Goal: Information Seeking & Learning: Find specific fact

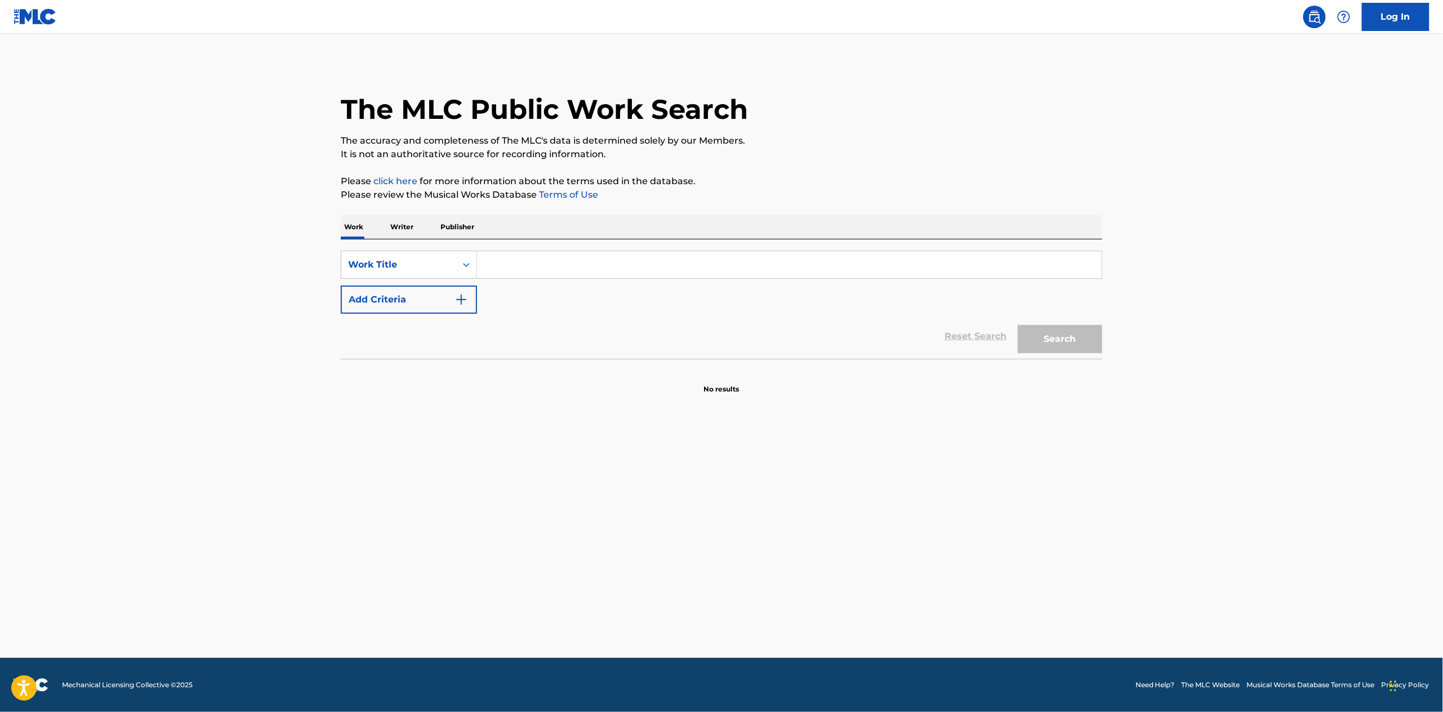
click at [408, 220] on p "Writer" at bounding box center [402, 227] width 30 height 24
click at [516, 263] on input "Search Form" at bounding box center [789, 264] width 625 height 27
paste input "[PERSON_NAME]"
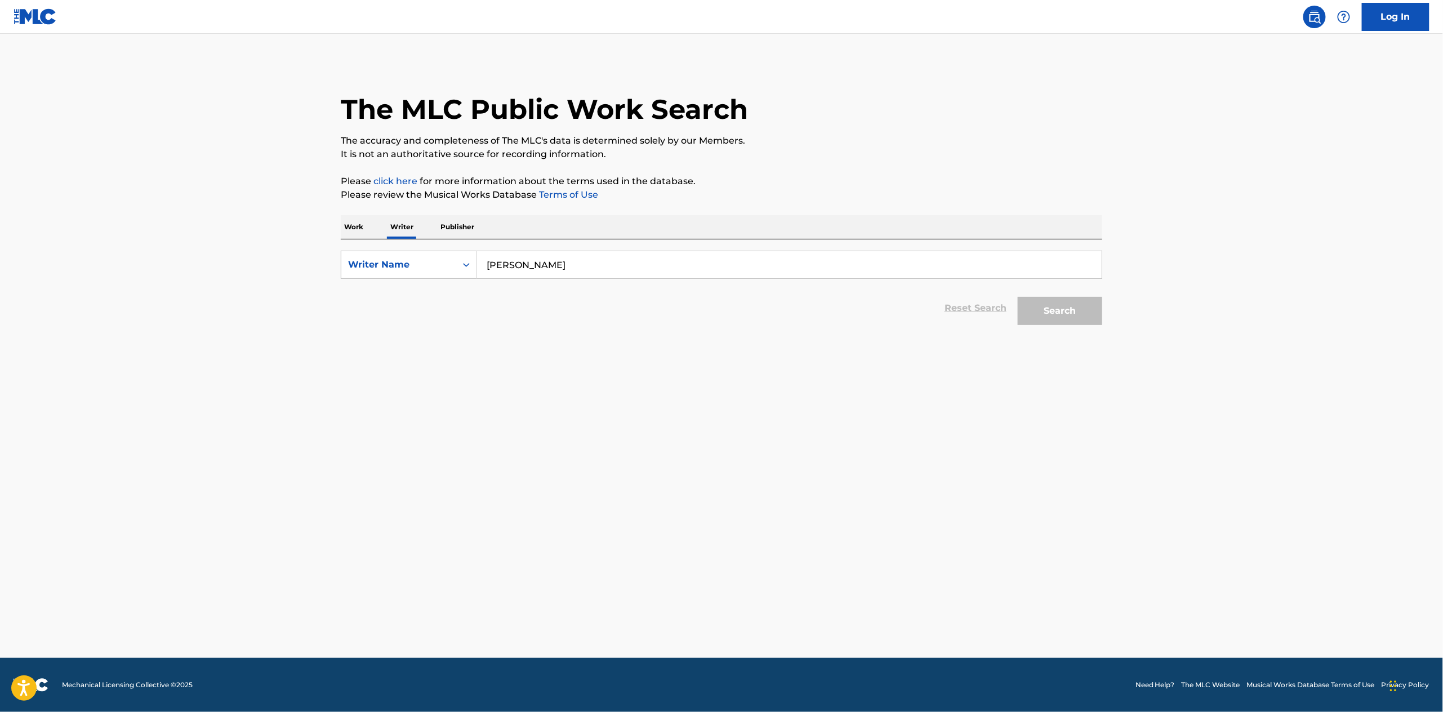
type input "[PERSON_NAME]"
click at [1018, 297] on button "Search" at bounding box center [1060, 311] width 84 height 28
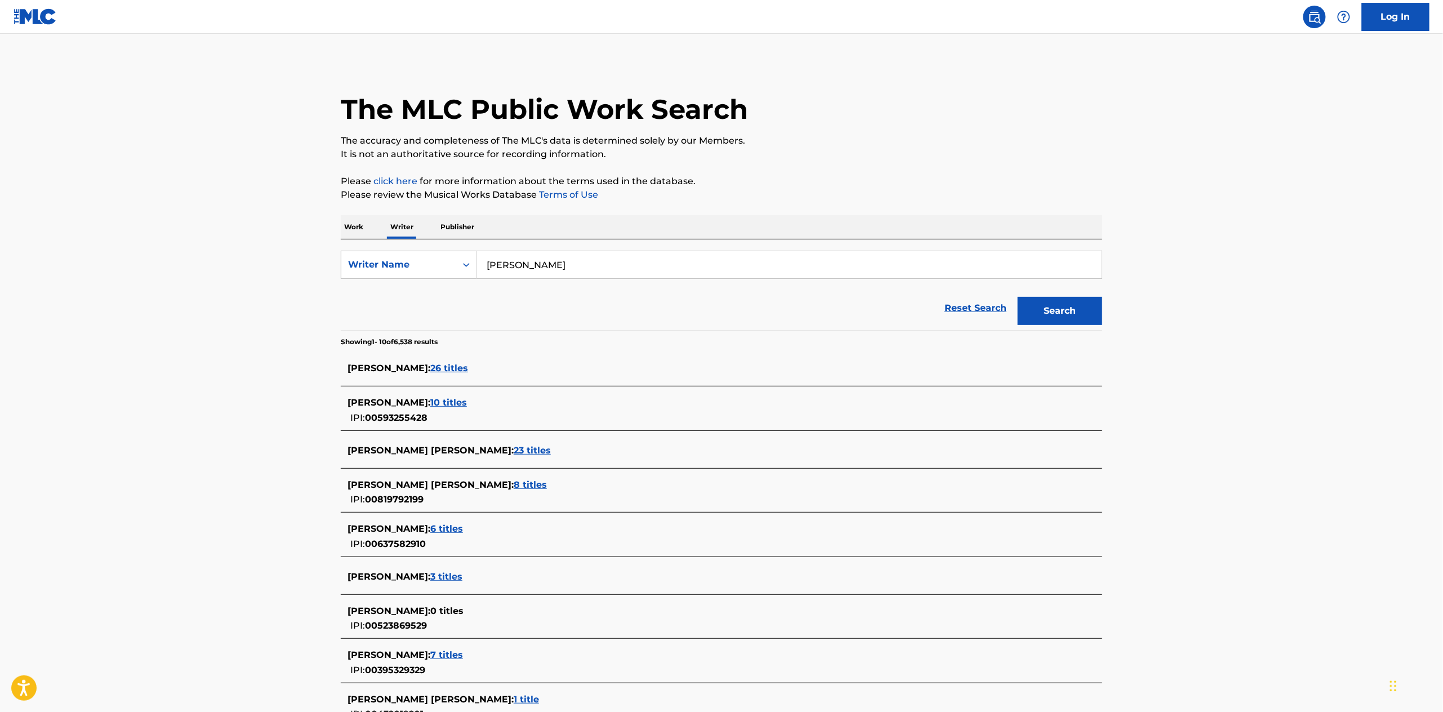
click at [121, 353] on main "The MLC Public Work Search The accuracy and completeness of The MLC's data is d…" at bounding box center [721, 431] width 1443 height 795
click at [456, 370] on span "26 titles" at bounding box center [449, 368] width 38 height 11
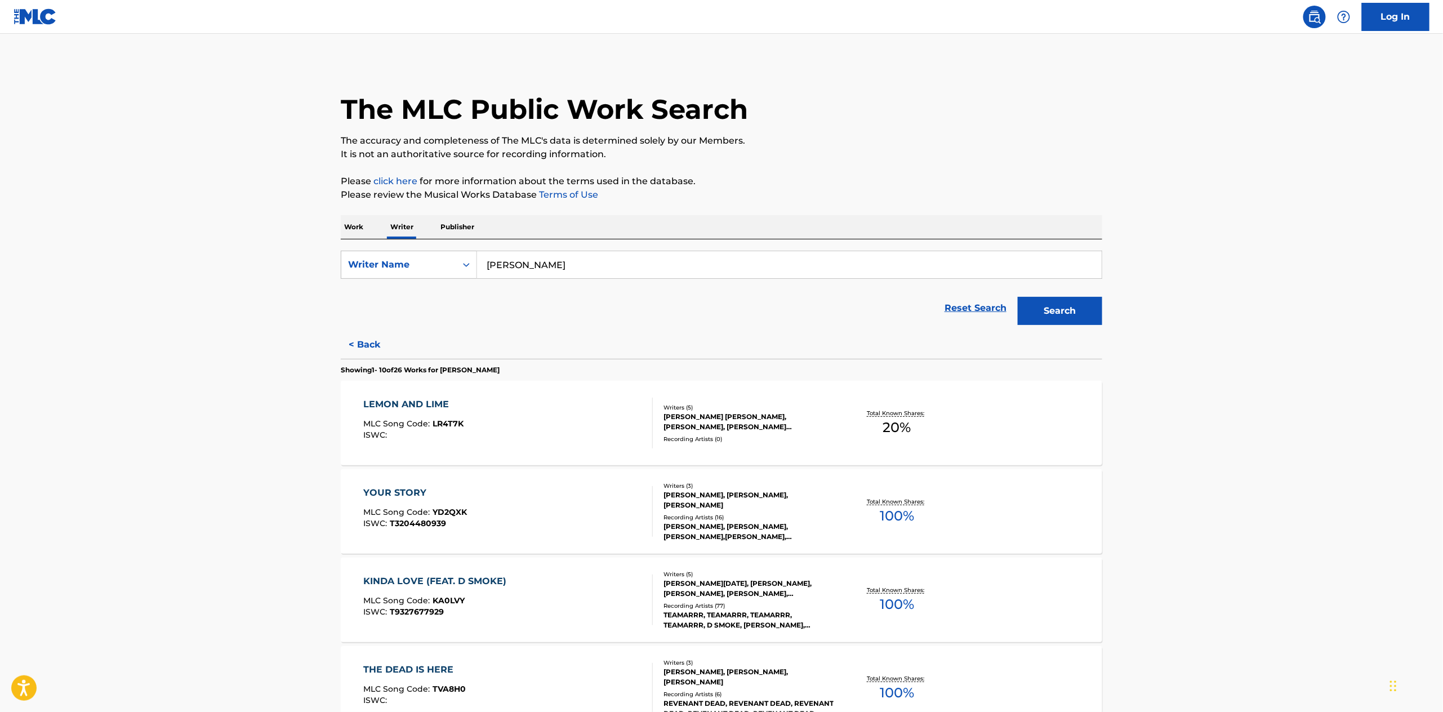
click at [398, 489] on div "YOUR STORY" at bounding box center [416, 493] width 104 height 14
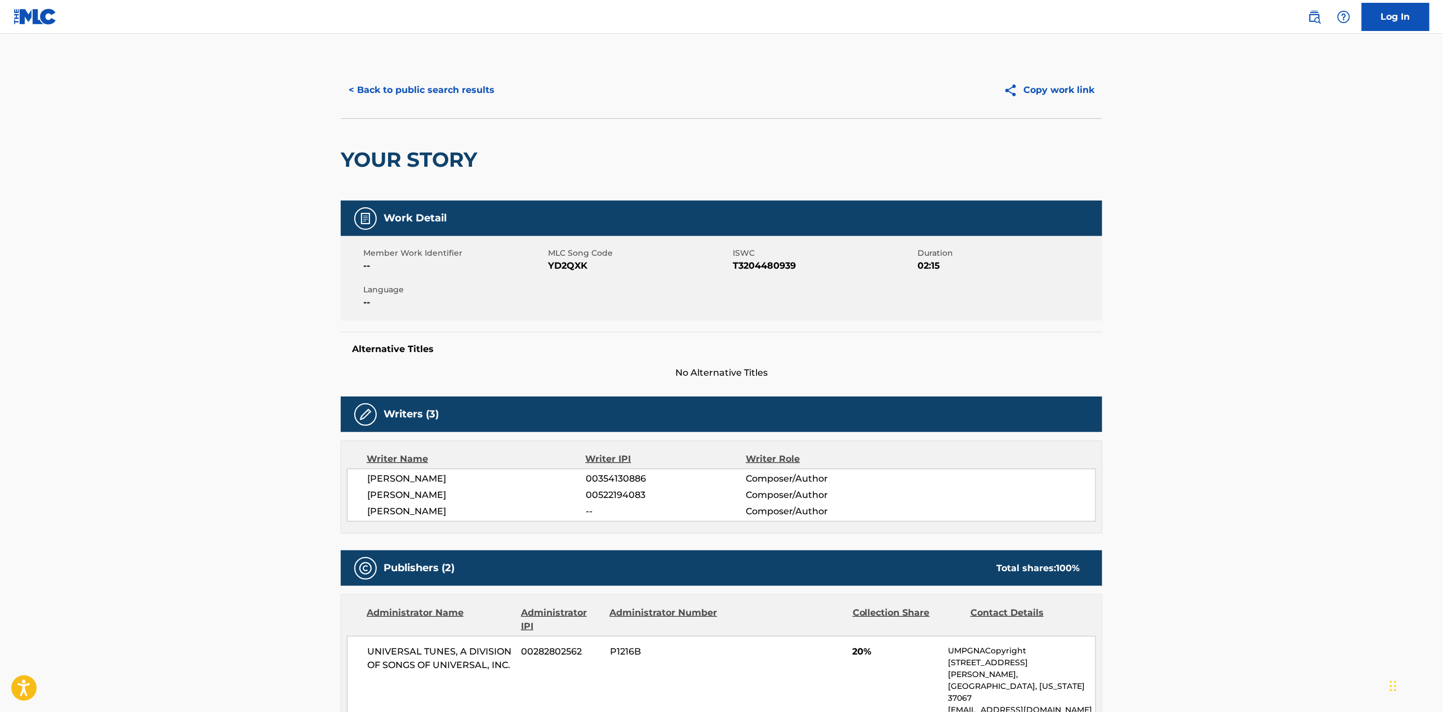
click at [397, 86] on button "< Back to public search results" at bounding box center [422, 90] width 162 height 28
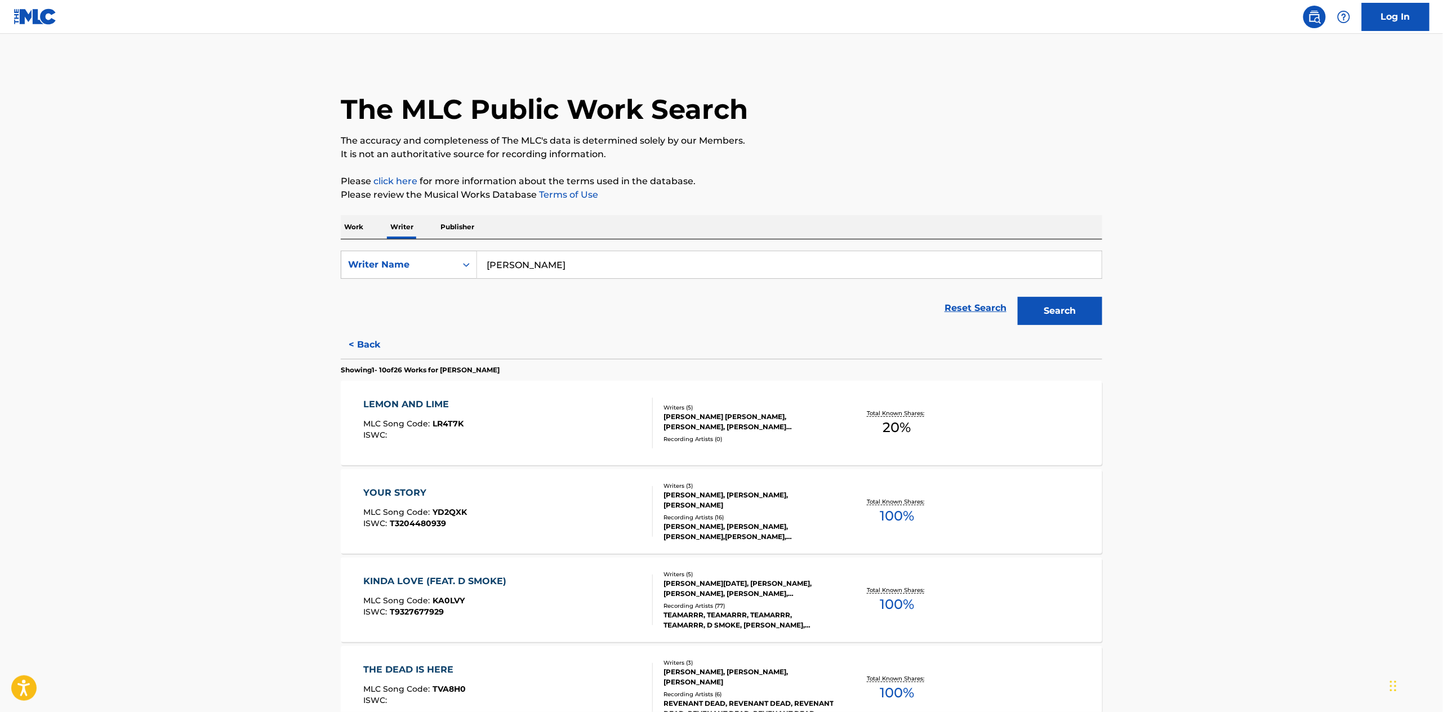
click at [347, 227] on p "Work" at bounding box center [354, 227] width 26 height 24
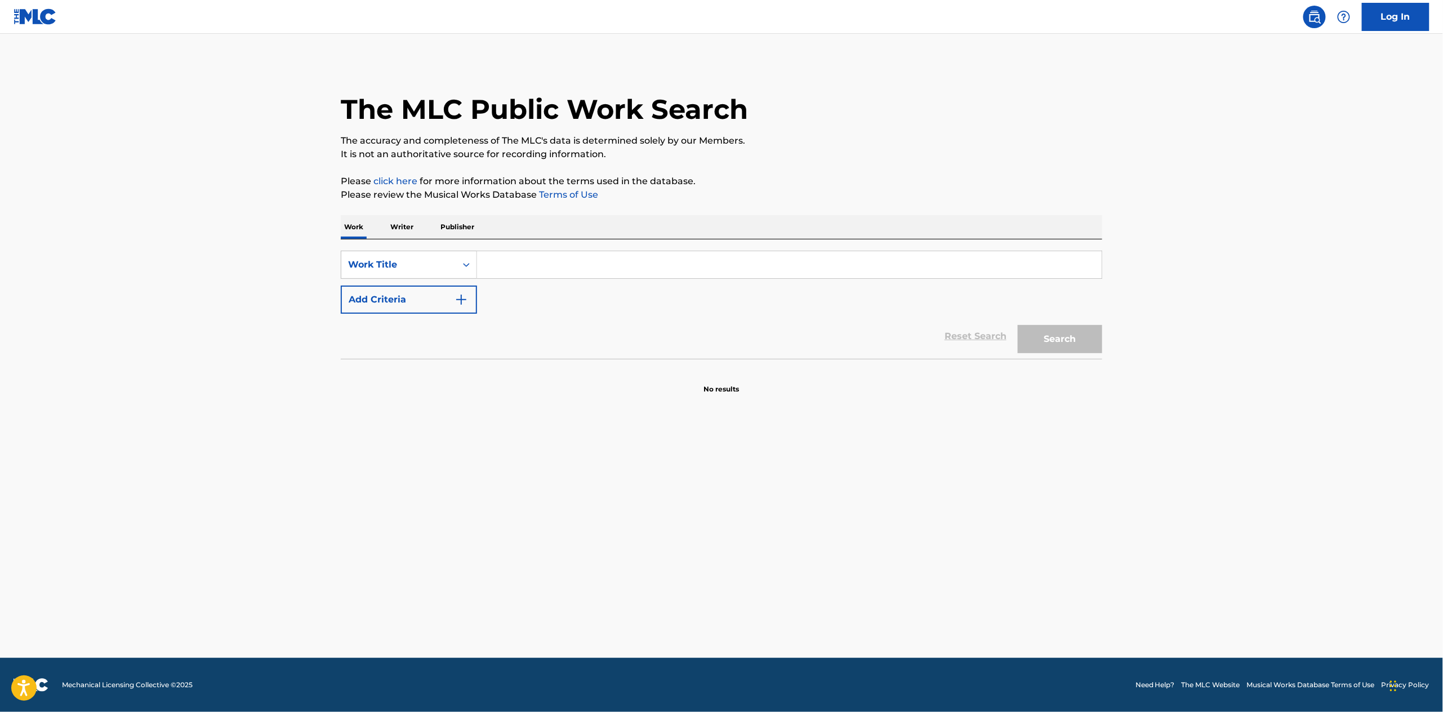
click at [511, 269] on input "Search Form" at bounding box center [789, 264] width 625 height 27
paste input "All Fifty States"
click at [502, 292] on strong "fifty" at bounding box center [509, 289] width 19 height 11
type input "all fifty states"
click at [1084, 342] on button "Search" at bounding box center [1060, 339] width 84 height 28
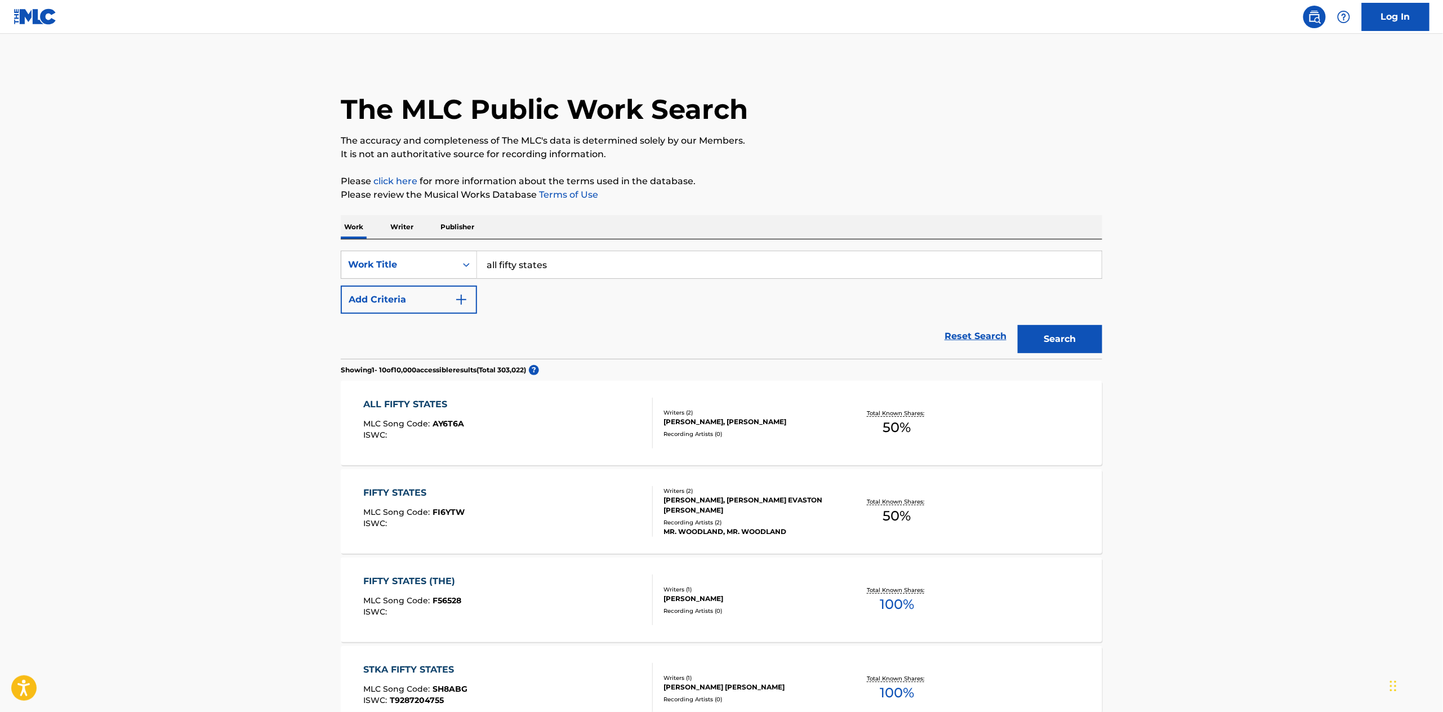
click at [302, 391] on main "The MLC Public Work Search The accuracy and completeness of The MLC's data is d…" at bounding box center [721, 679] width 1443 height 1291
click at [405, 318] on div "Reset Search Search" at bounding box center [721, 336] width 761 height 45
click at [405, 313] on button "Add Criteria" at bounding box center [409, 300] width 136 height 28
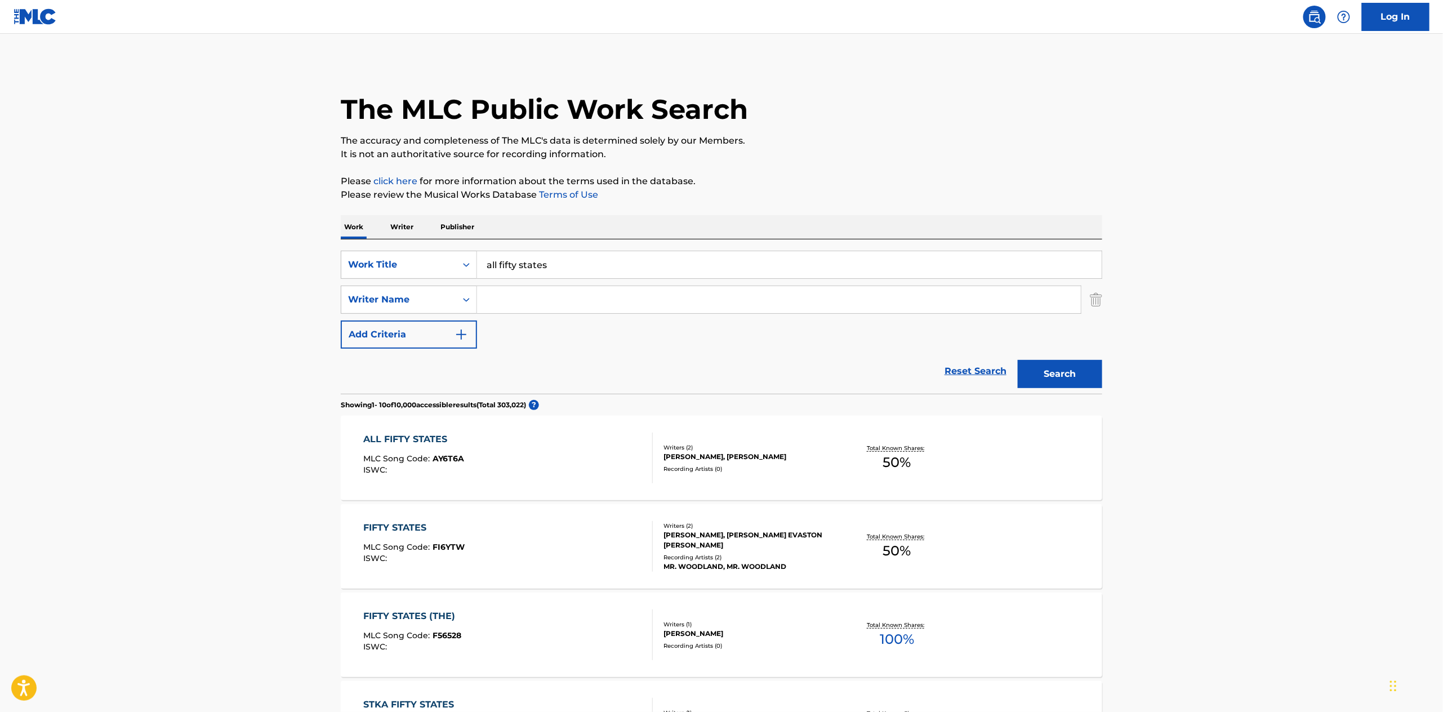
click at [501, 306] on input "Search Form" at bounding box center [779, 299] width 604 height 27
paste input "[PERSON_NAME]"
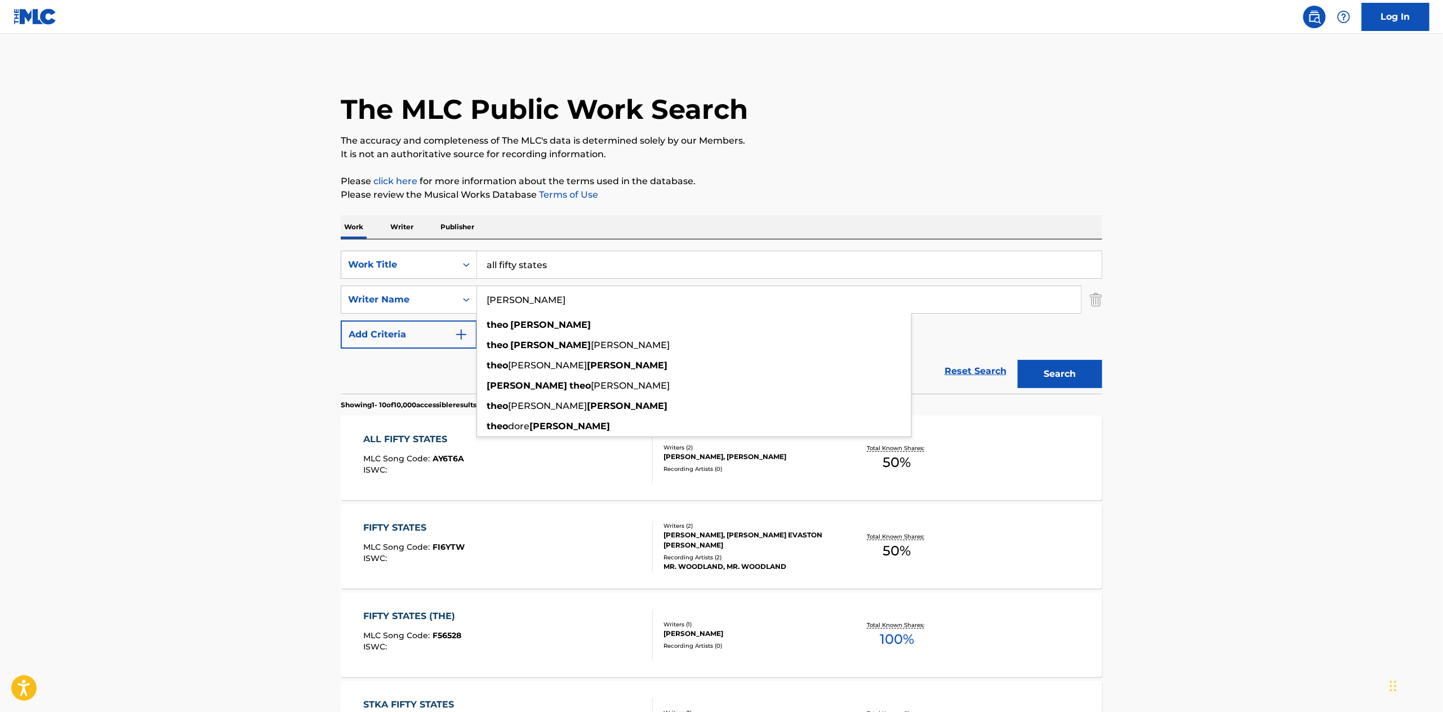
type input "[PERSON_NAME]"
click at [1053, 369] on button "Search" at bounding box center [1060, 374] width 84 height 28
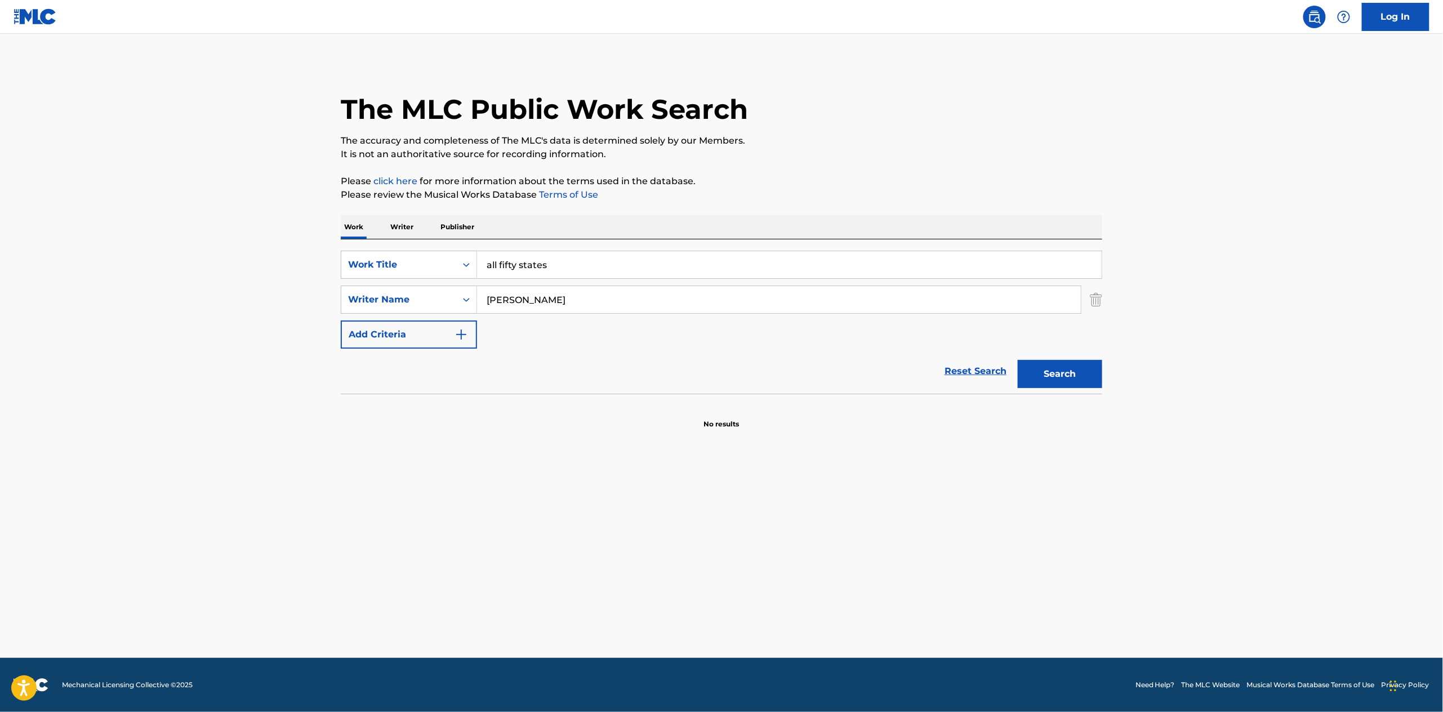
drag, startPoint x: 578, startPoint y: 258, endPoint x: 338, endPoint y: 220, distance: 242.8
click at [338, 220] on div "The MLC Public Work Search The accuracy and completeness of The MLC's data is d…" at bounding box center [721, 245] width 788 height 367
paste input "Good Luck To Ya"
type input "Good Luck To Ya"
drag, startPoint x: 1061, startPoint y: 369, endPoint x: 1062, endPoint y: 364, distance: 5.7
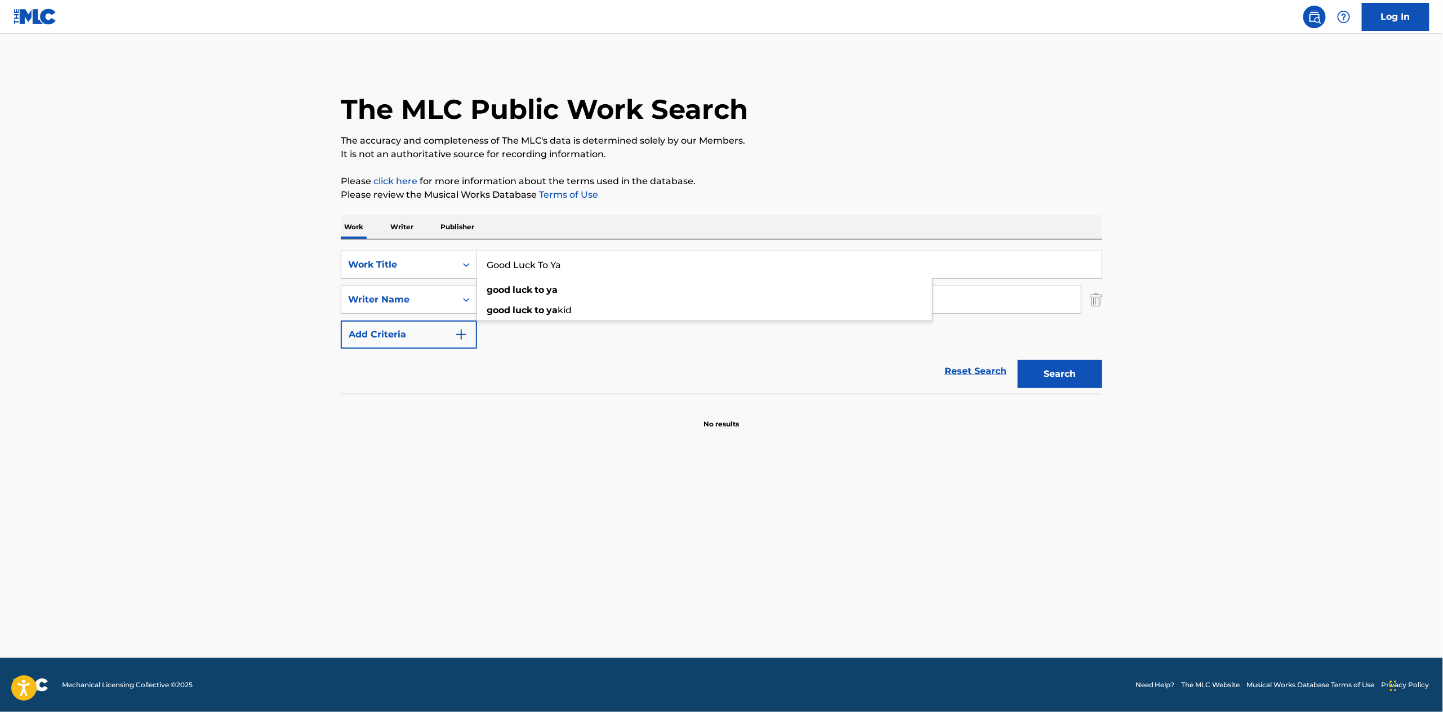
click at [1061, 369] on button "Search" at bounding box center [1060, 374] width 84 height 28
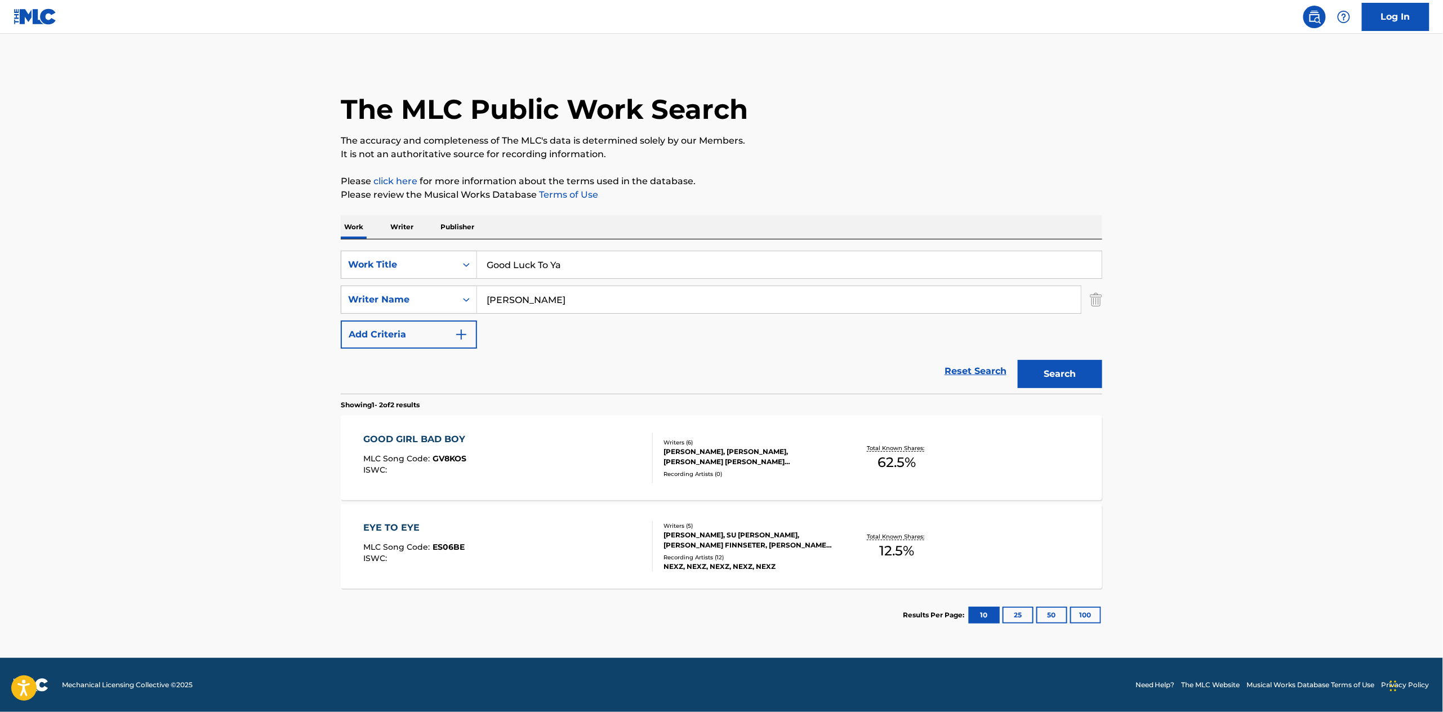
click at [502, 560] on div "EYE TO EYE MLC Song Code : ES06BE ISWC :" at bounding box center [508, 546] width 289 height 51
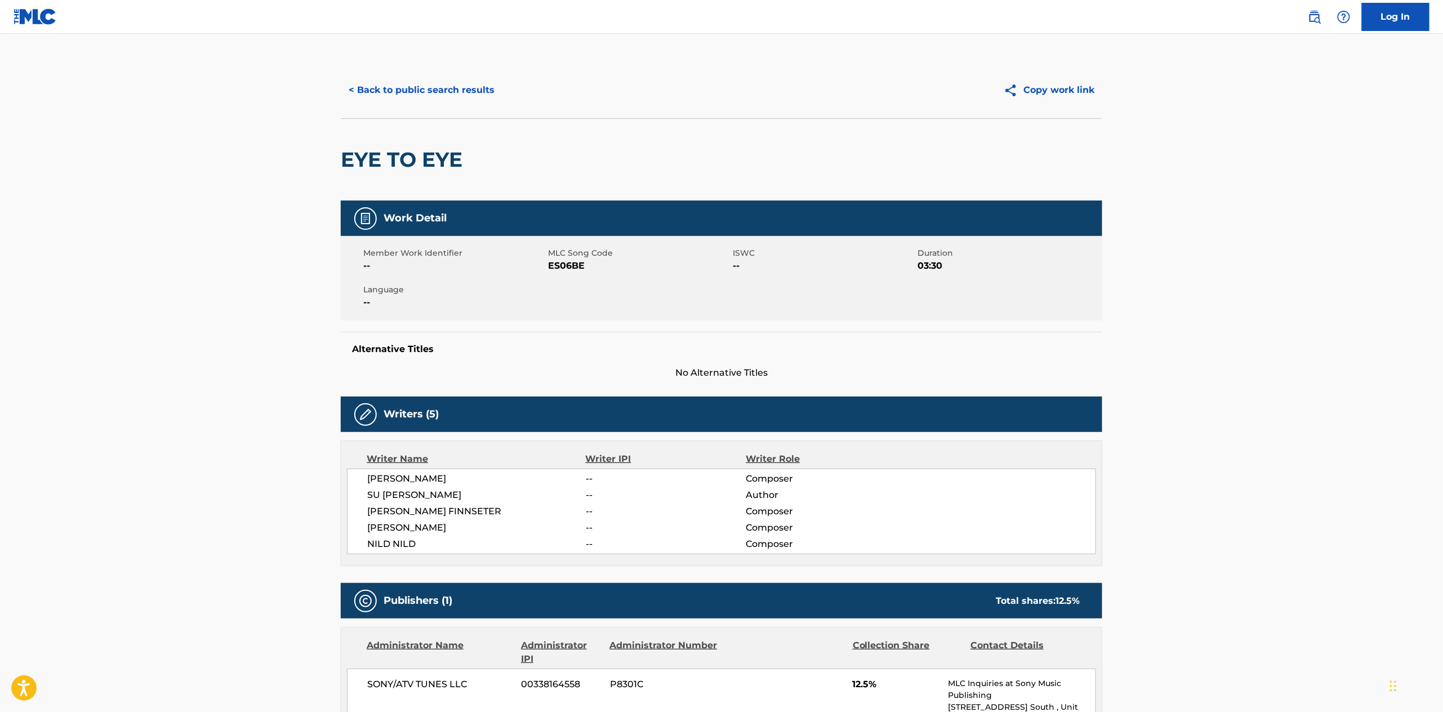
click at [461, 90] on button "< Back to public search results" at bounding box center [422, 90] width 162 height 28
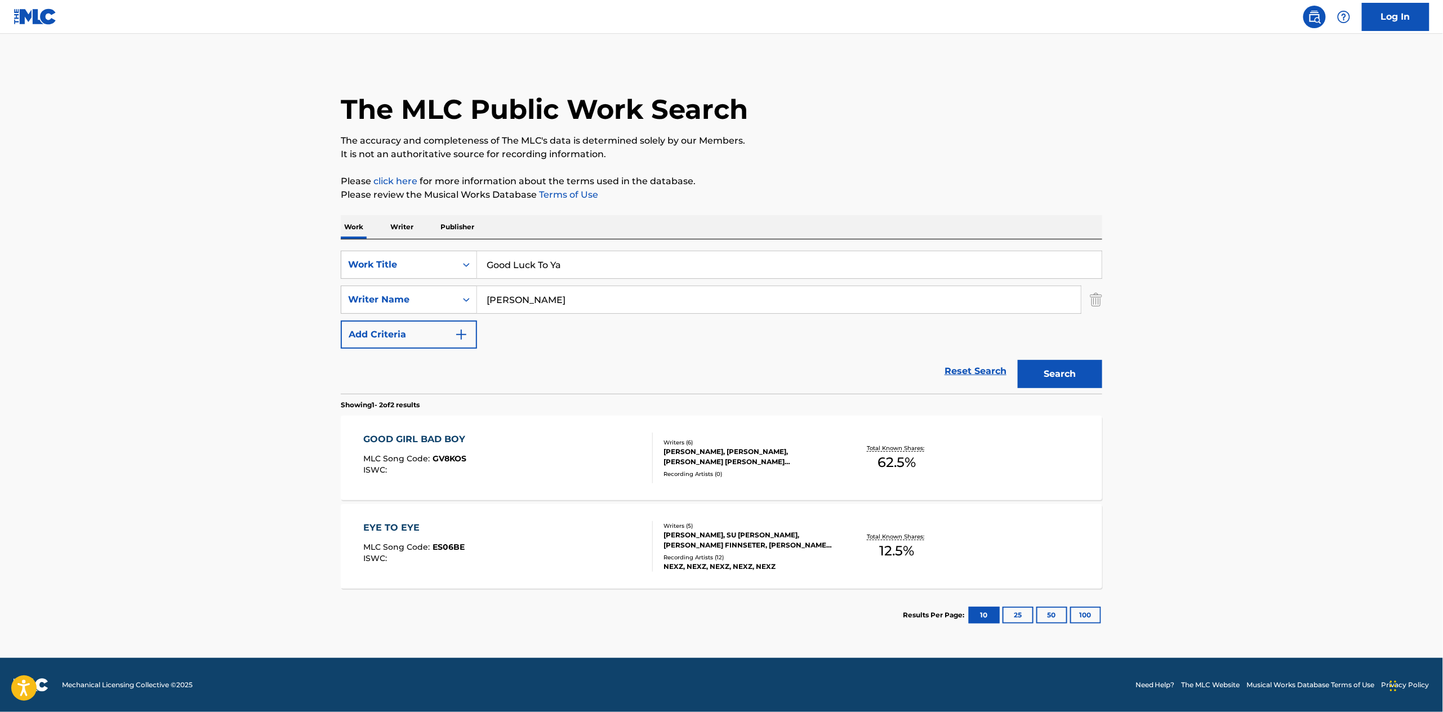
click at [451, 226] on p "Publisher" at bounding box center [457, 227] width 41 height 24
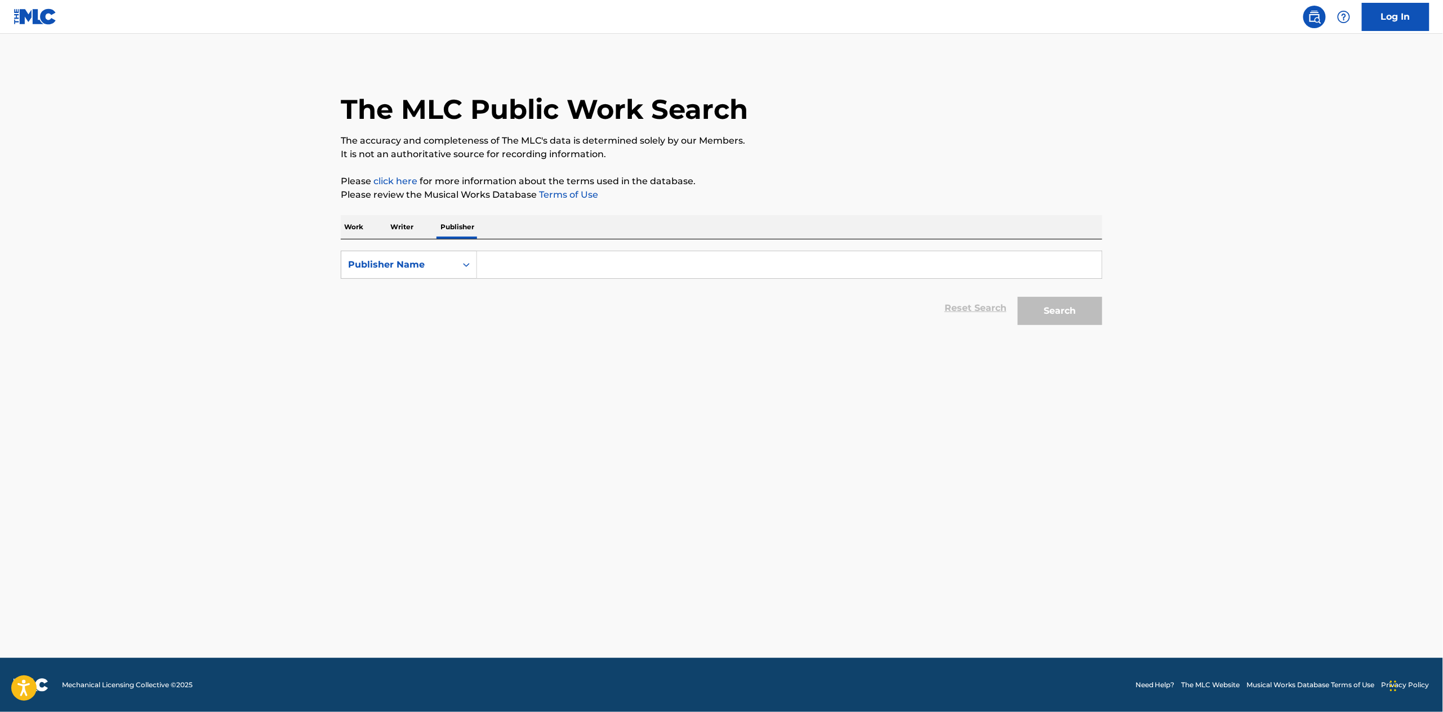
drag, startPoint x: 527, startPoint y: 471, endPoint x: 527, endPoint y: 452, distance: 19.1
click at [527, 471] on main "The MLC Public Work Search The accuracy and completeness of The MLC's data is d…" at bounding box center [721, 346] width 1443 height 624
click at [537, 257] on input "Search Form" at bounding box center [789, 264] width 625 height 27
paste input "[PERSON_NAME]"
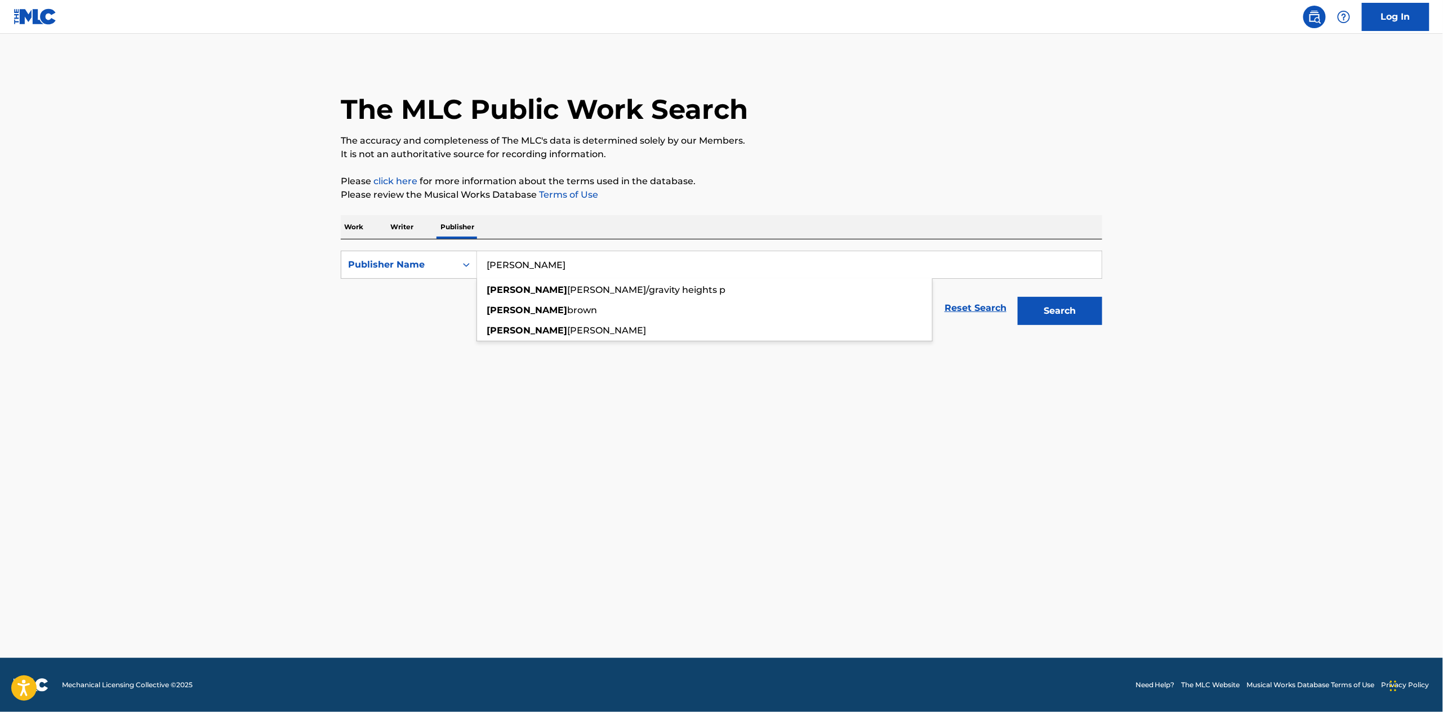
type input "[PERSON_NAME]"
click at [1018, 297] on button "Search" at bounding box center [1060, 311] width 84 height 28
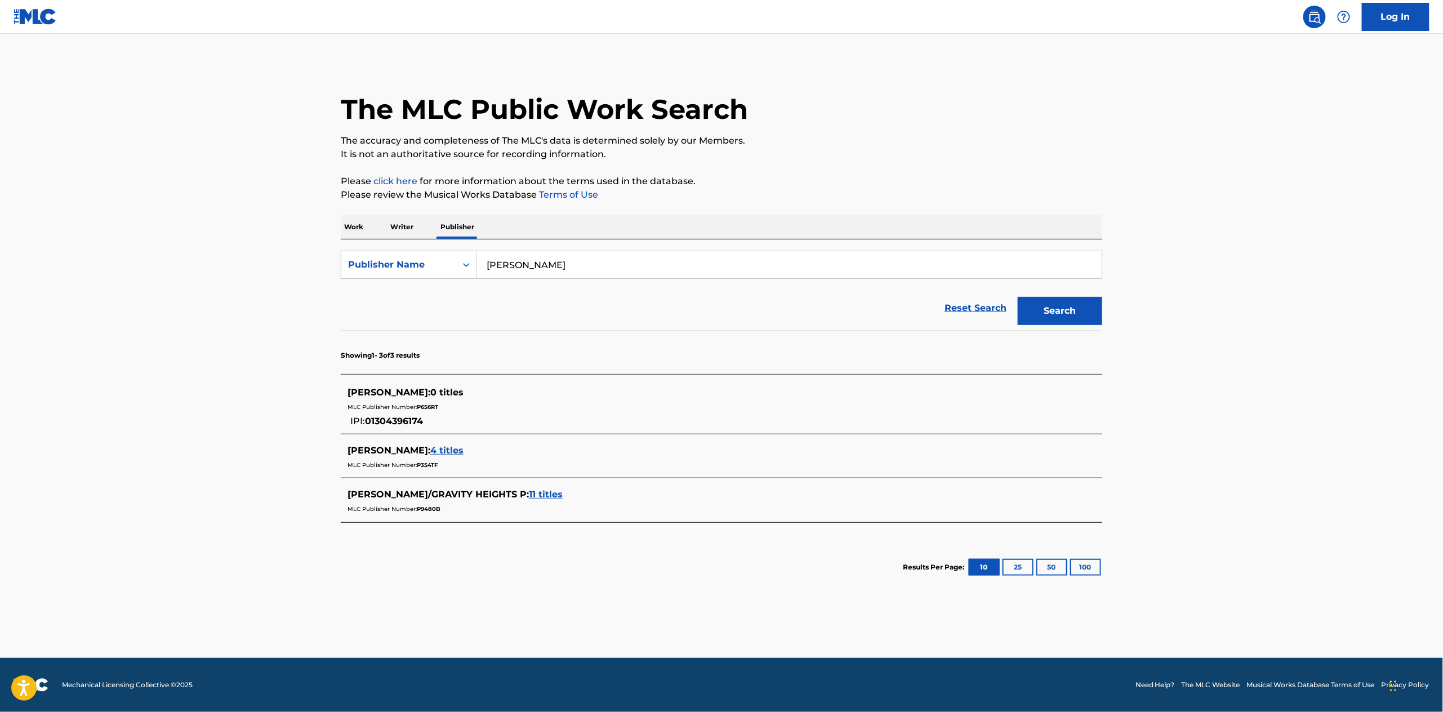
click at [533, 496] on span "11 titles" at bounding box center [546, 494] width 34 height 11
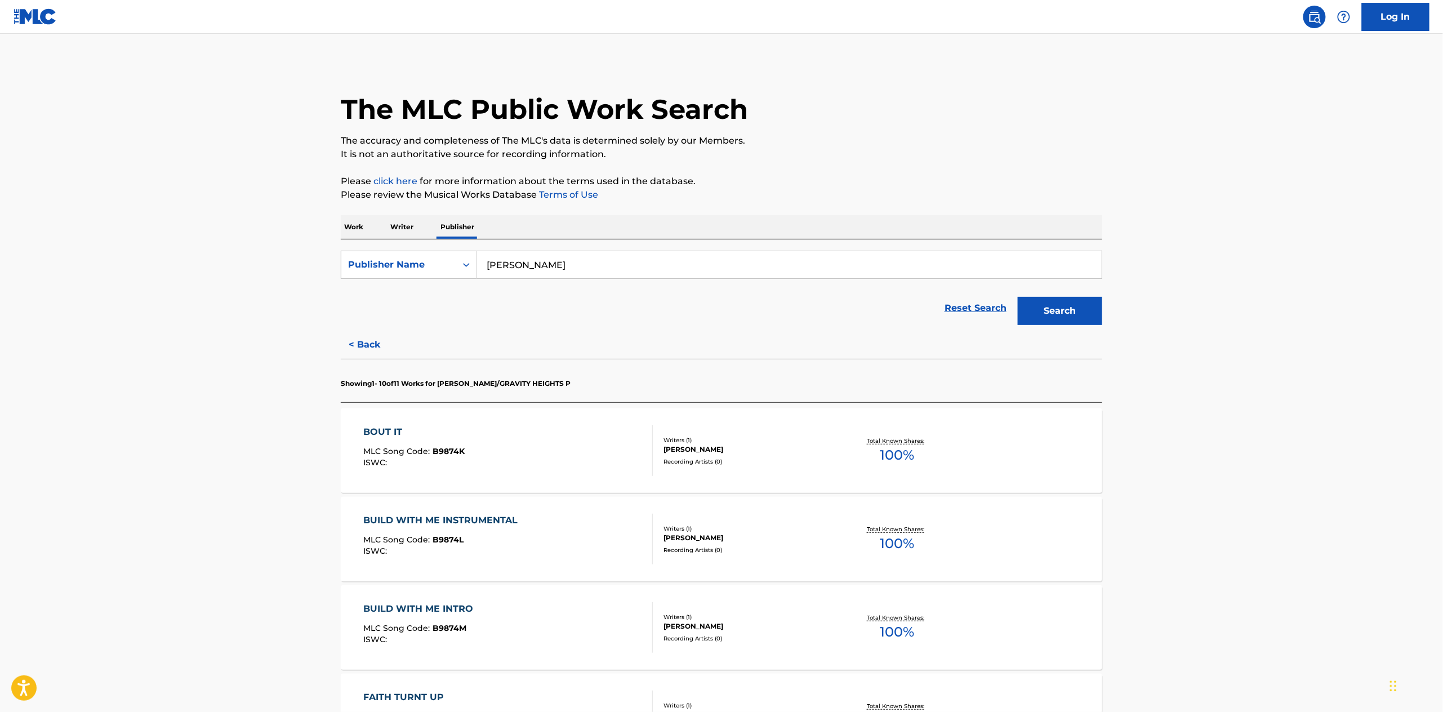
click at [409, 225] on p "Writer" at bounding box center [402, 227] width 30 height 24
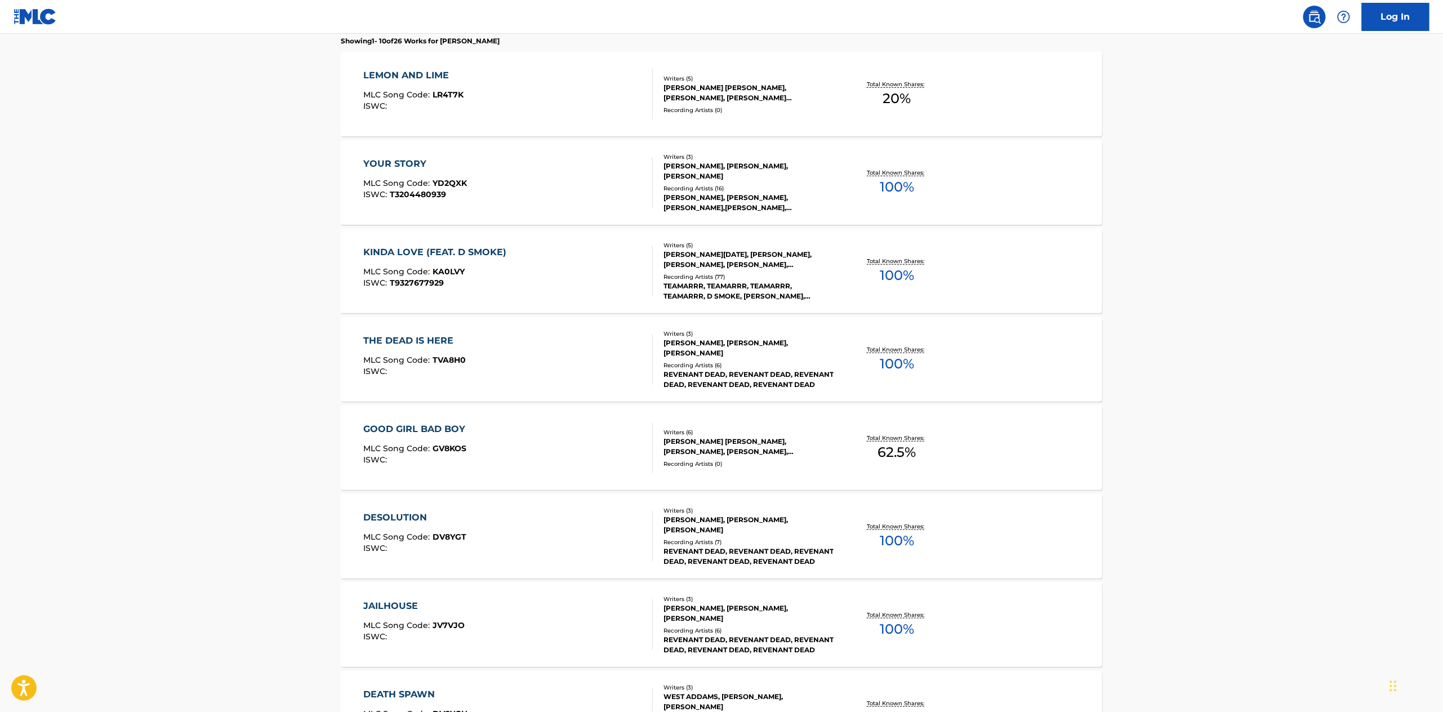
scroll to position [333, 0]
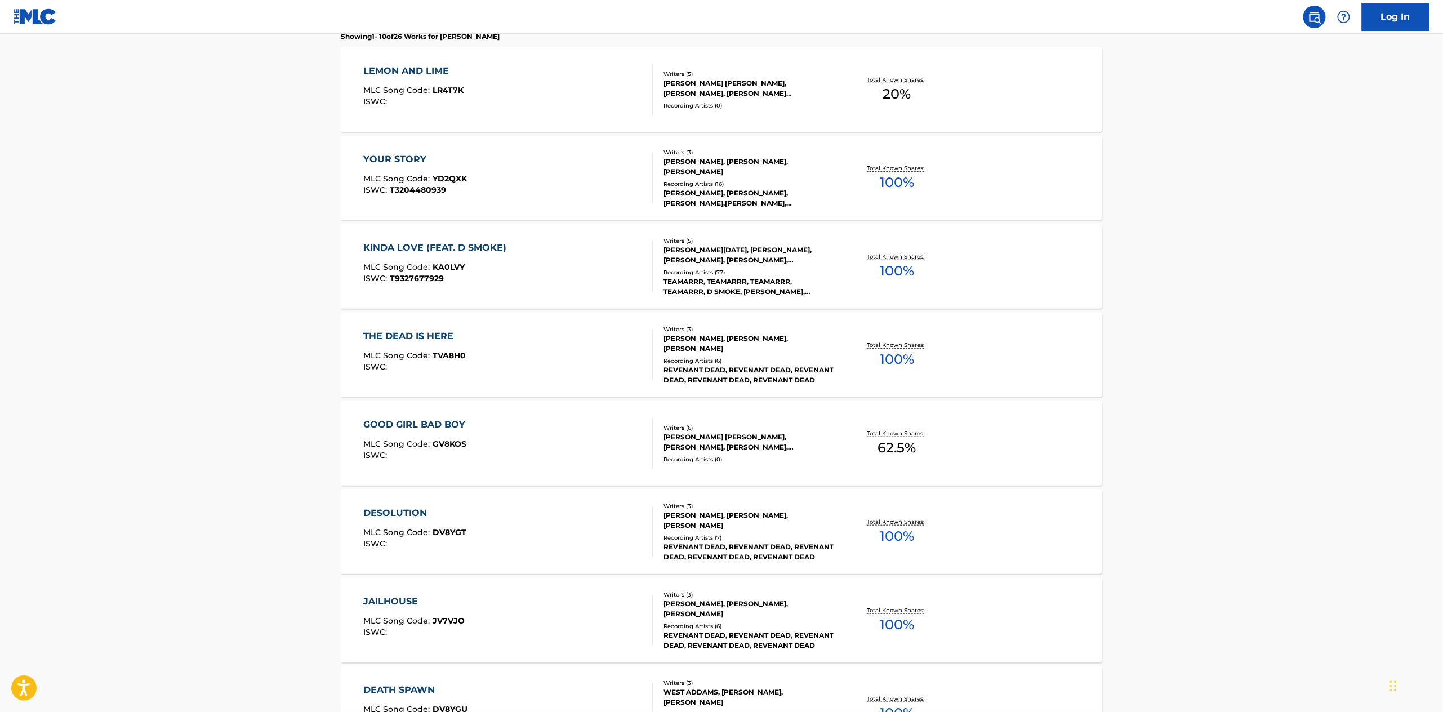
click at [524, 494] on div "DESOLUTION MLC Song Code : DV8YGT ISWC : Writers ( 3 ) [PERSON_NAME], [PERSON_N…" at bounding box center [721, 531] width 761 height 84
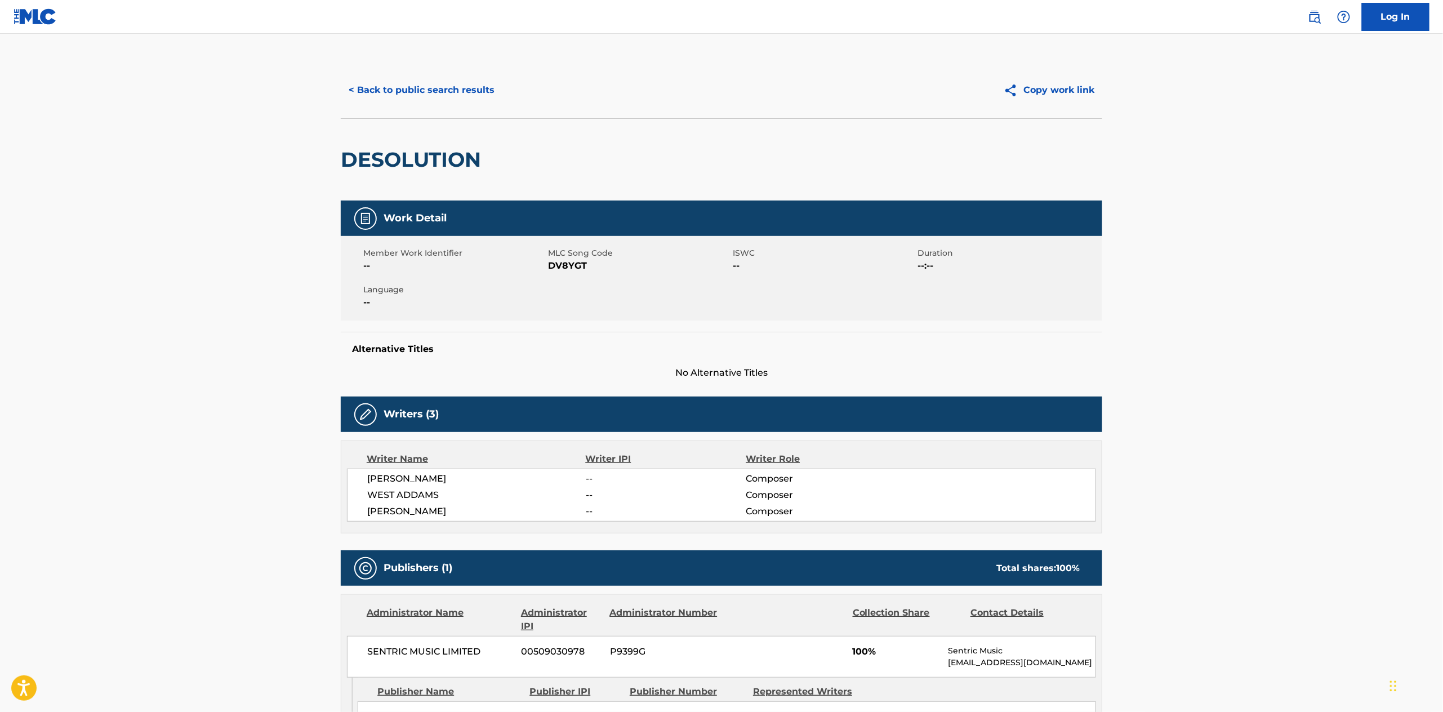
click at [389, 91] on button "< Back to public search results" at bounding box center [422, 90] width 162 height 28
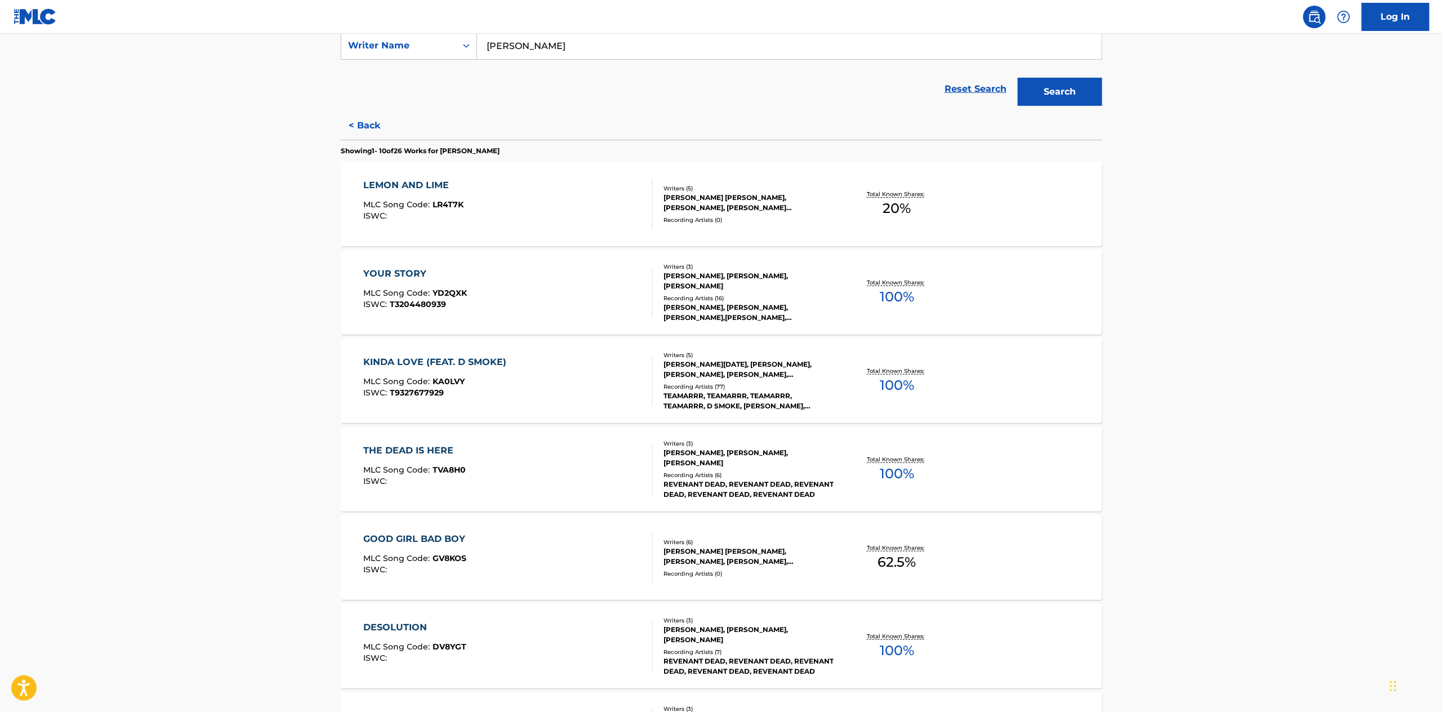
scroll to position [666, 0]
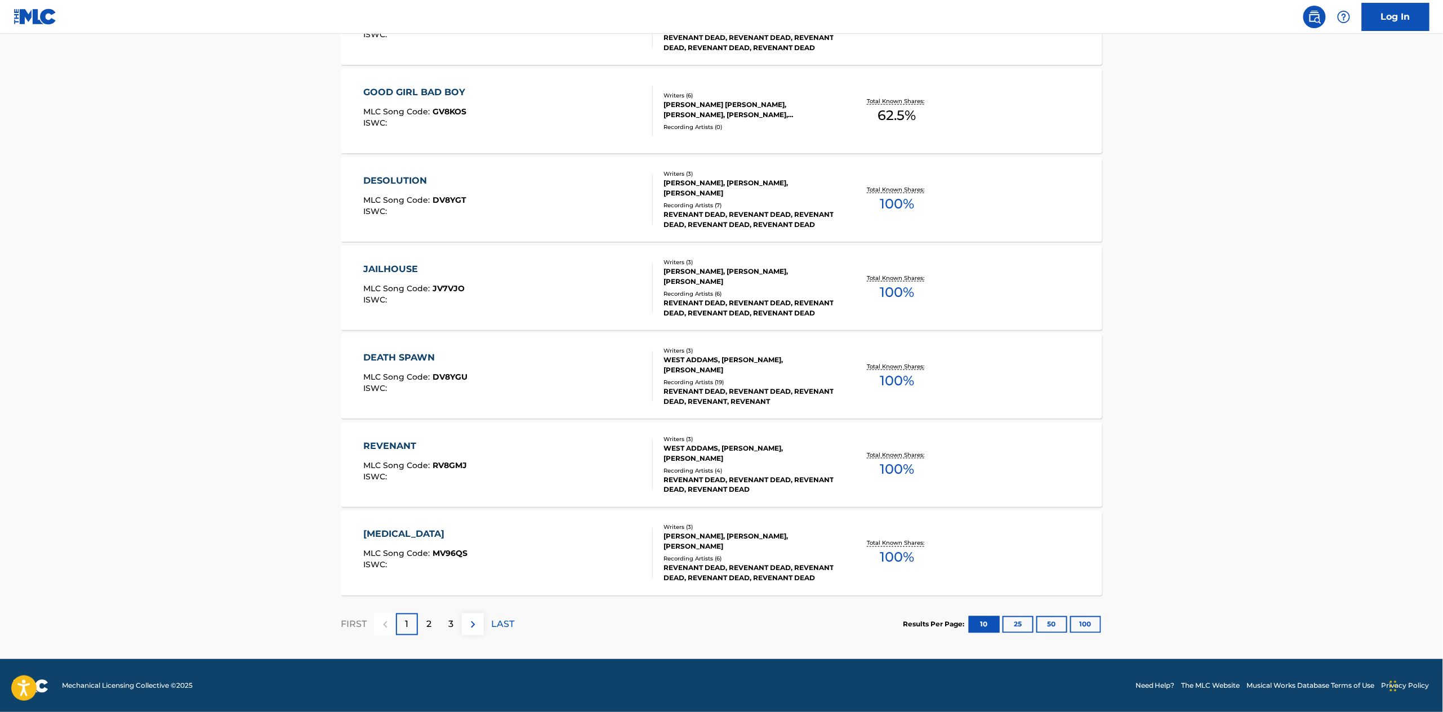
click at [593, 551] on div "[MEDICAL_DATA] MLC Song Code : MV96QS ISWC :" at bounding box center [508, 553] width 289 height 51
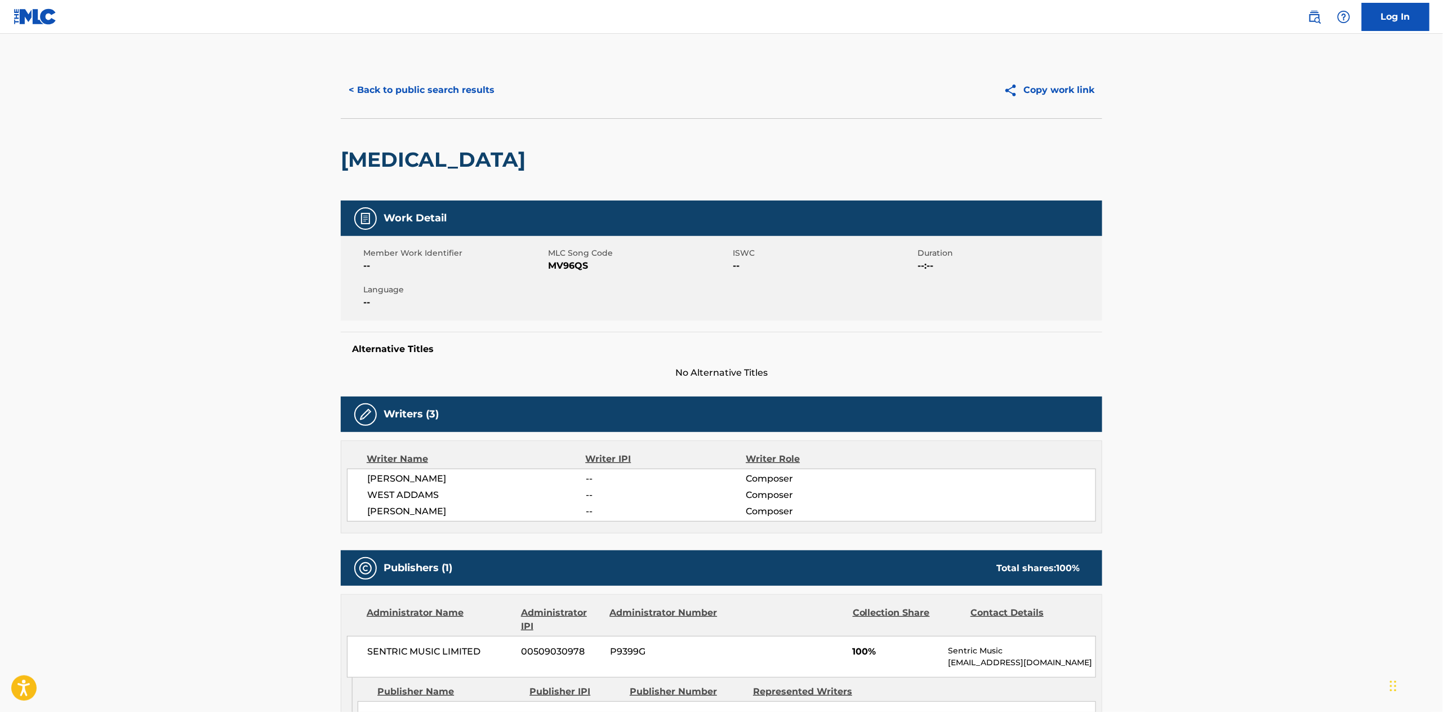
click at [390, 88] on button "< Back to public search results" at bounding box center [422, 90] width 162 height 28
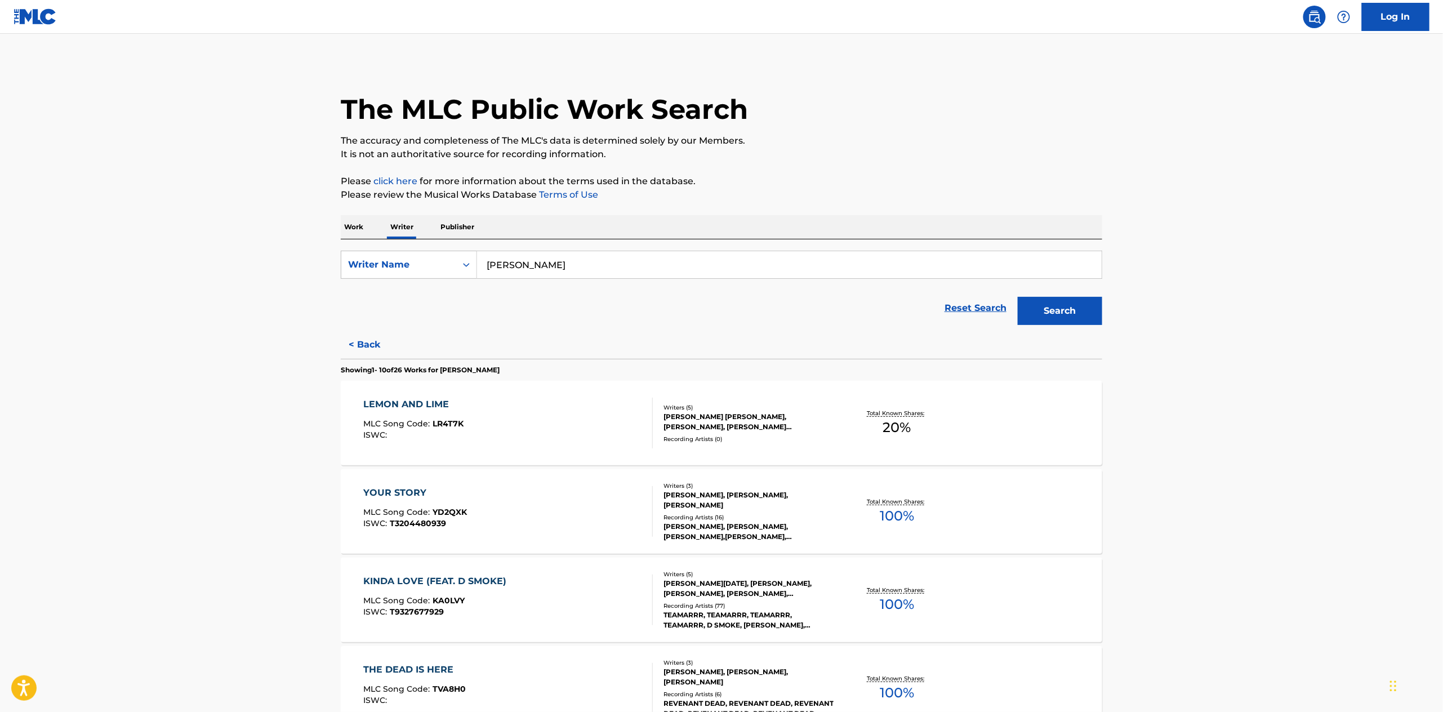
click at [590, 511] on div "YOUR STORY MLC Song Code : YD2QXK ISWC : T3204480939" at bounding box center [508, 511] width 289 height 51
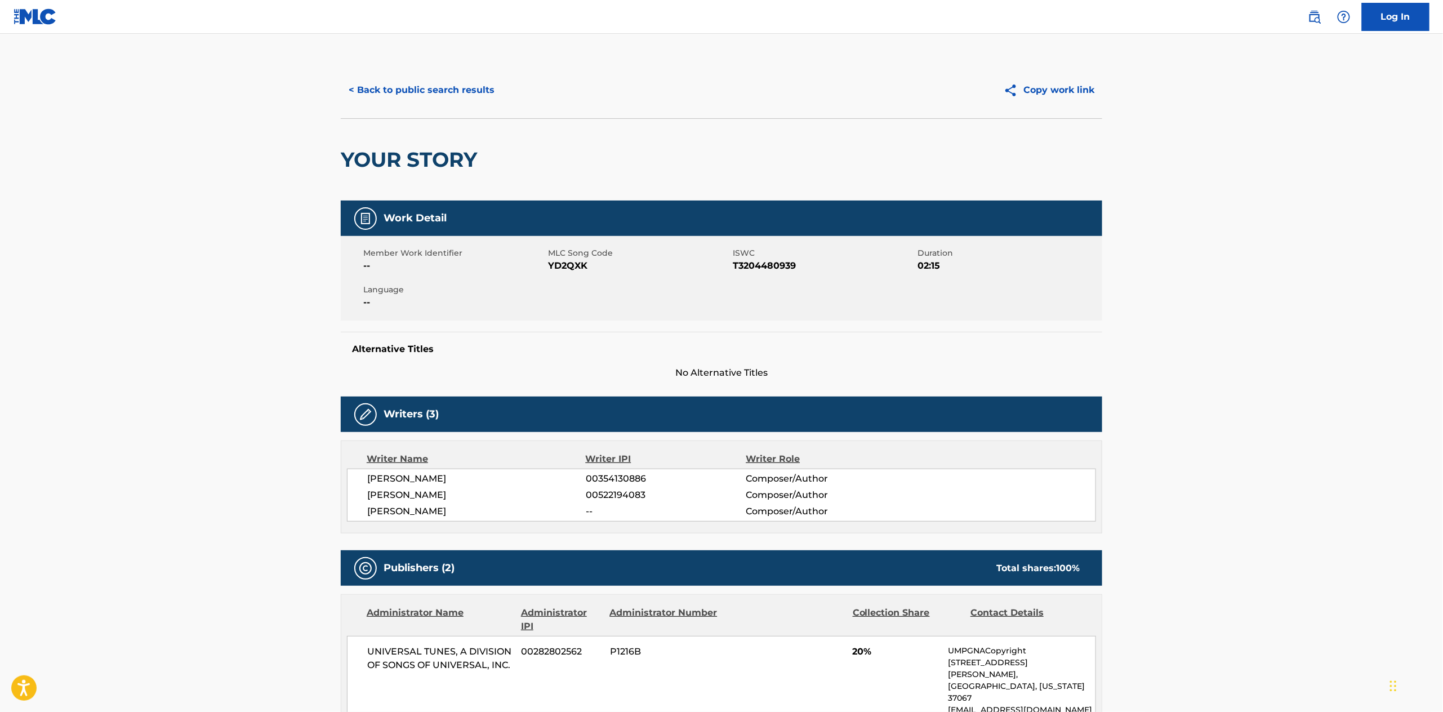
click at [411, 91] on button "< Back to public search results" at bounding box center [422, 90] width 162 height 28
